Goal: Information Seeking & Learning: Check status

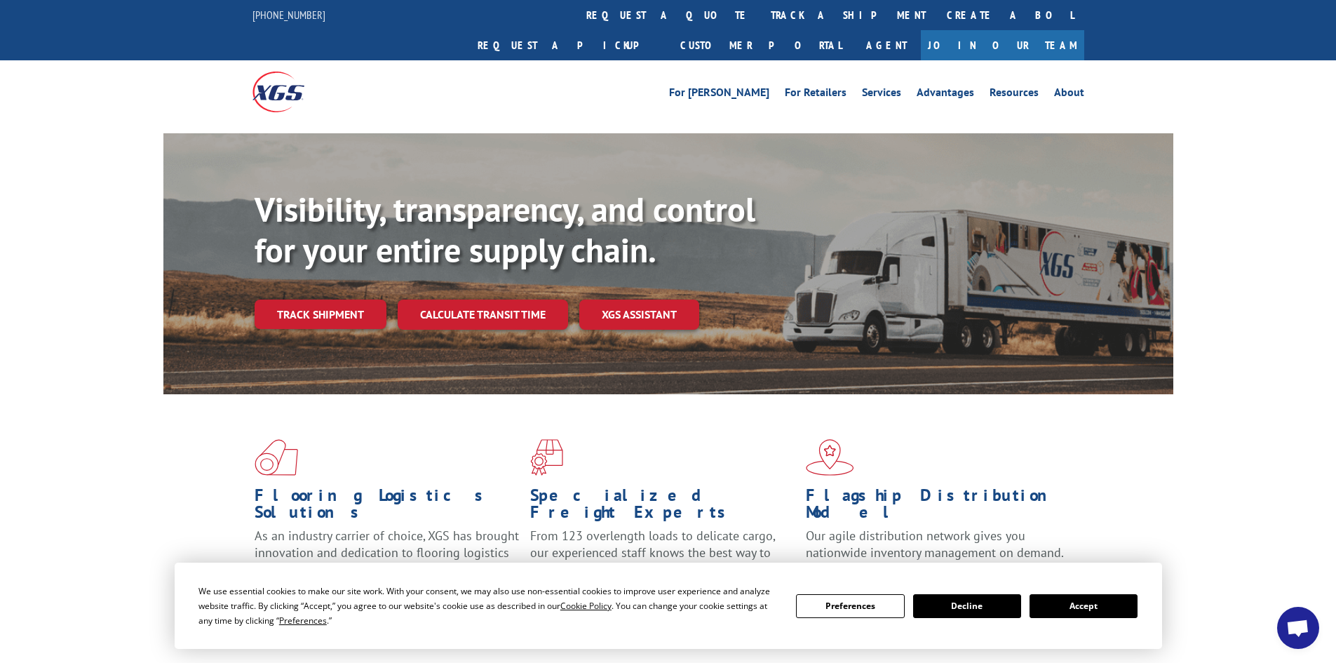
click at [1122, 612] on button "Accept" at bounding box center [1084, 606] width 108 height 24
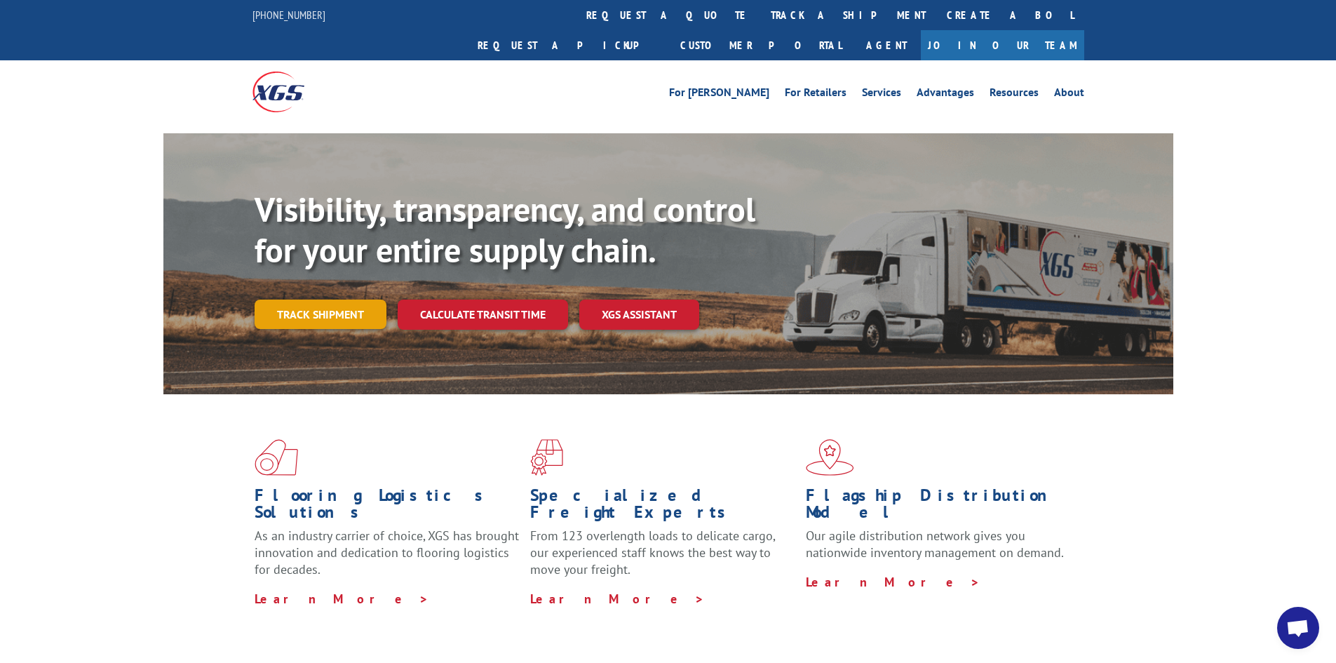
click at [363, 300] on link "Track shipment" at bounding box center [321, 314] width 132 height 29
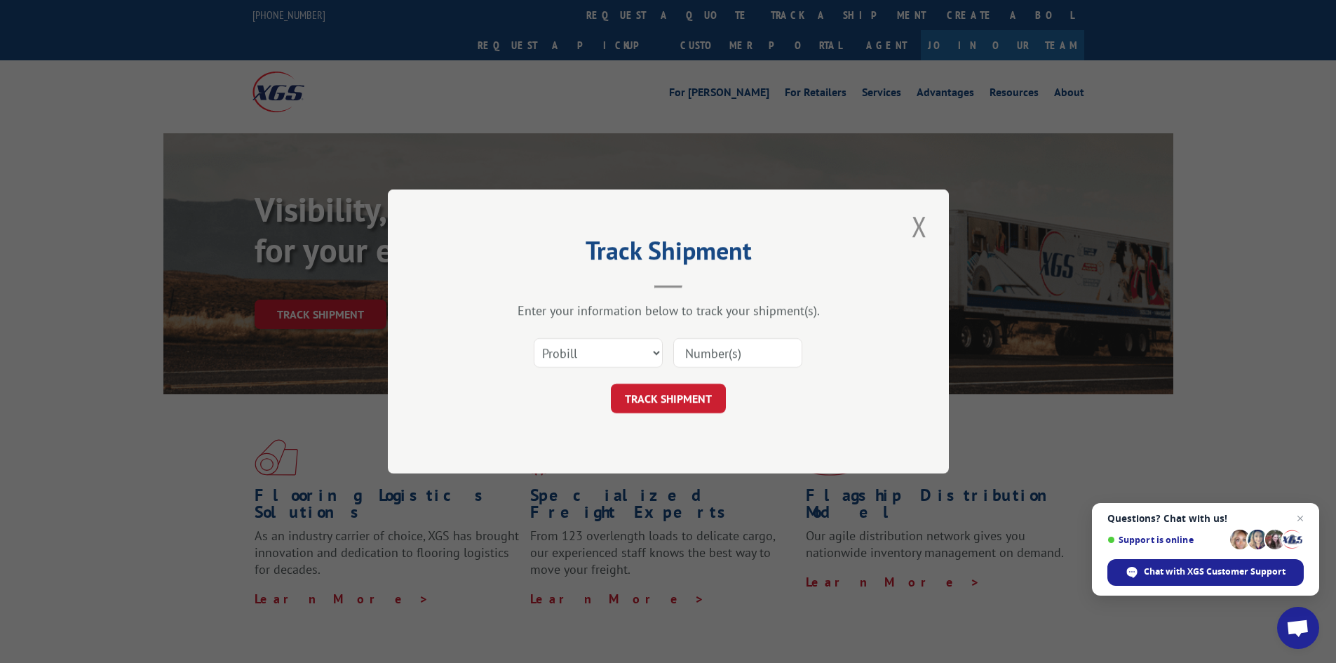
click at [713, 349] on input at bounding box center [737, 352] width 129 height 29
type input "23495551"
click at [611, 384] on button "TRACK SHIPMENT" at bounding box center [668, 398] width 115 height 29
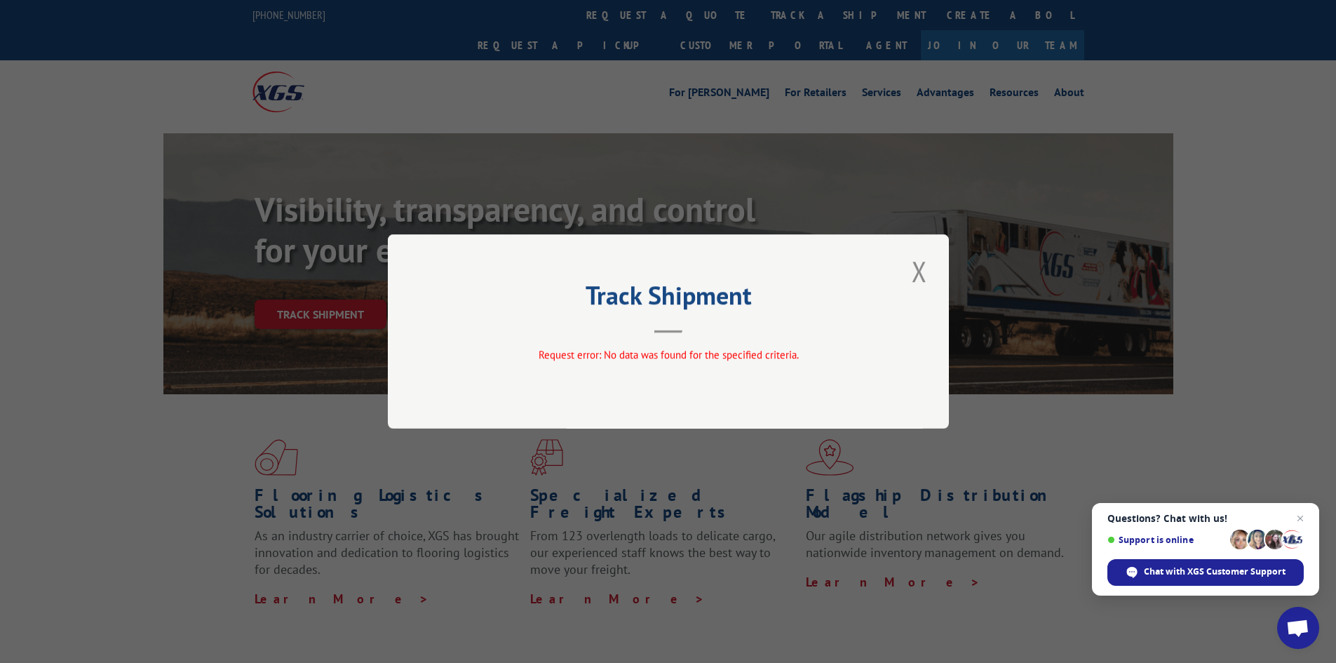
click at [916, 276] on button "Close modal" at bounding box center [920, 271] width 24 height 39
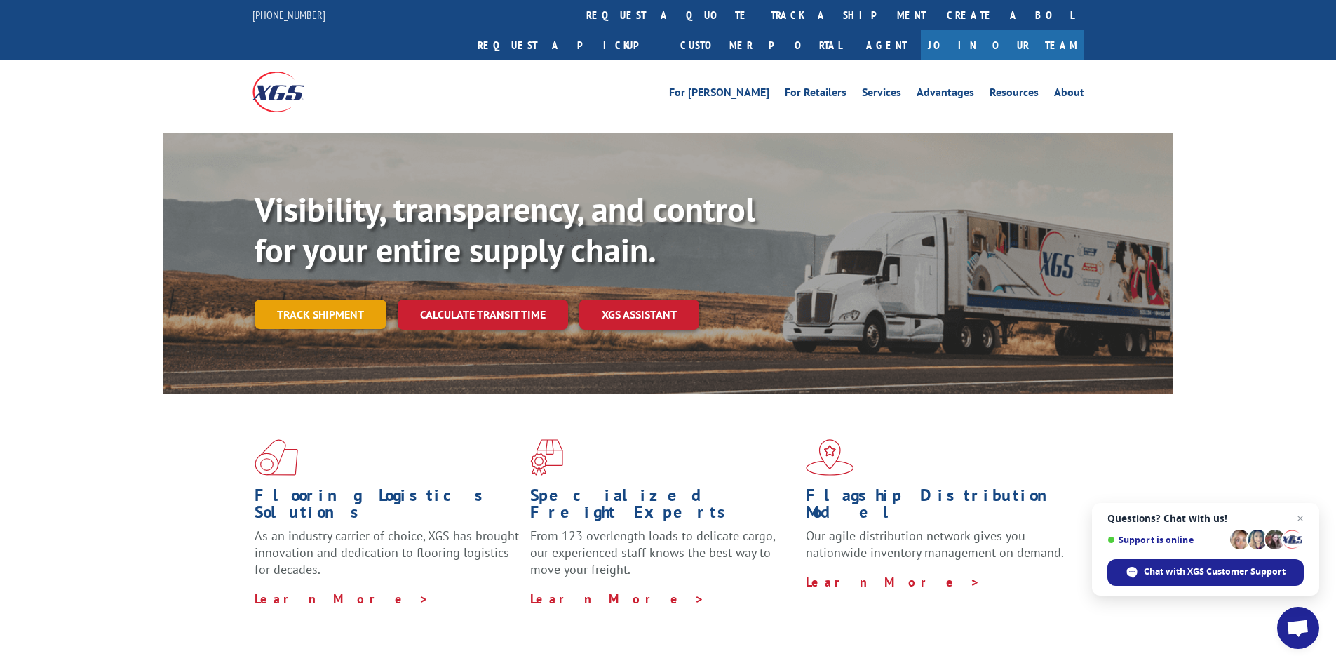
click at [351, 300] on link "Track shipment" at bounding box center [321, 314] width 132 height 29
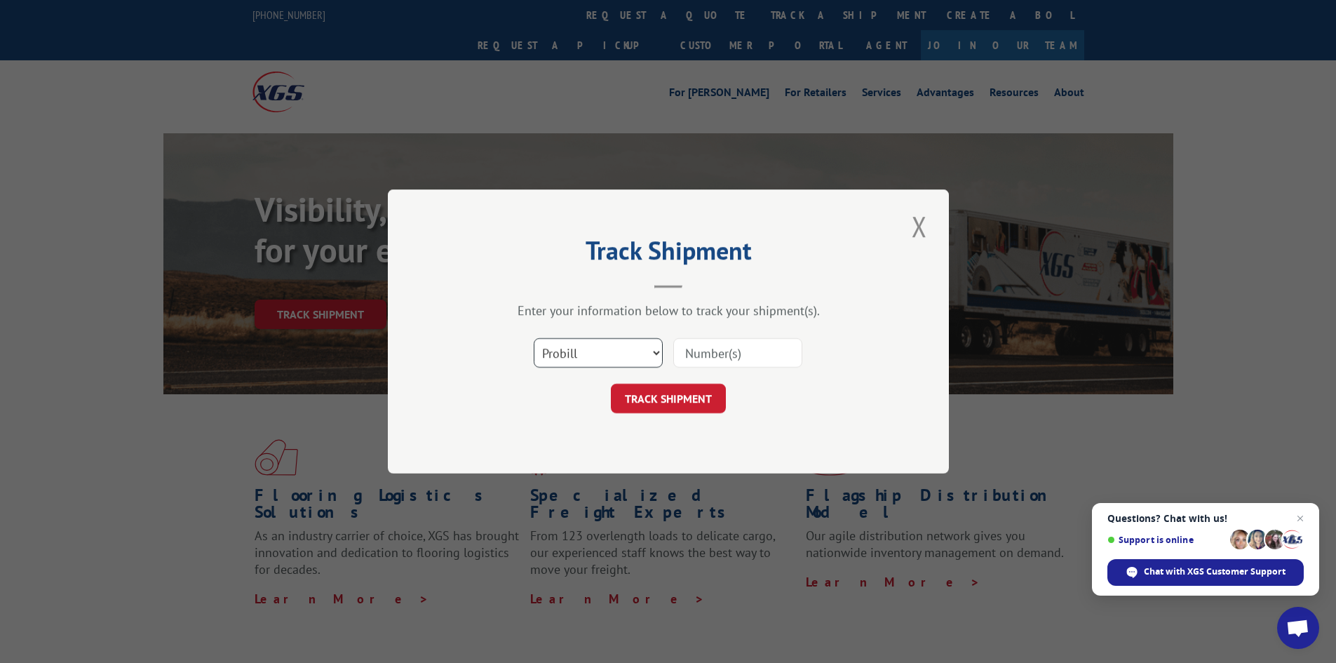
click at [574, 346] on select "Select category... Probill BOL PO" at bounding box center [598, 352] width 129 height 29
select select "po"
click at [534, 338] on select "Select category... Probill BOL PO" at bounding box center [598, 352] width 129 height 29
click at [689, 362] on input at bounding box center [737, 352] width 129 height 29
type input "23495551"
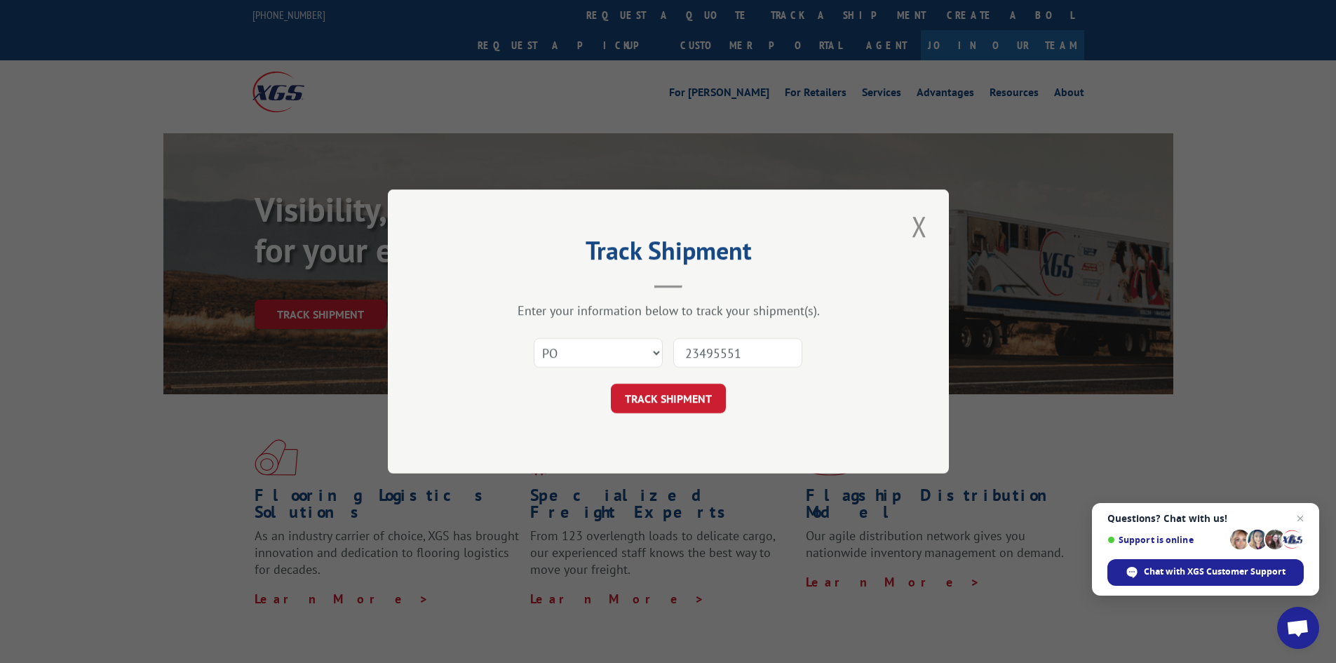
click at [611, 384] on button "TRACK SHIPMENT" at bounding box center [668, 398] width 115 height 29
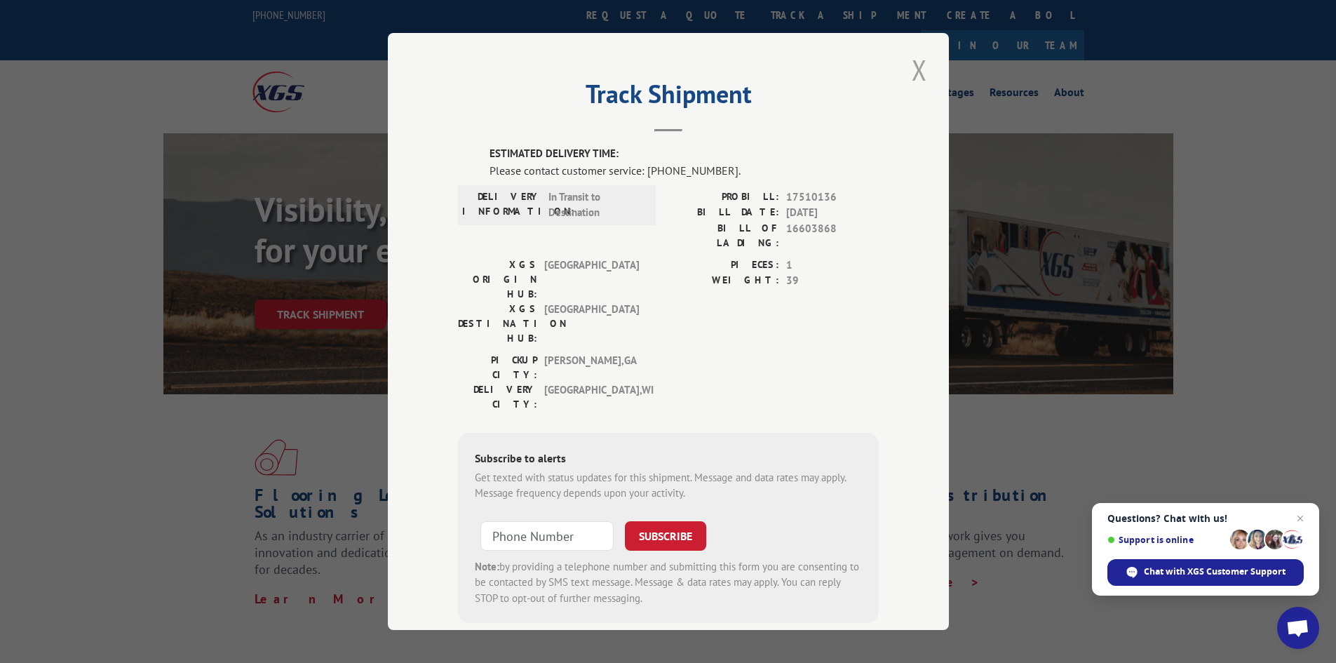
click at [915, 70] on button "Close modal" at bounding box center [920, 70] width 24 height 39
